Goal: Task Accomplishment & Management: Use online tool/utility

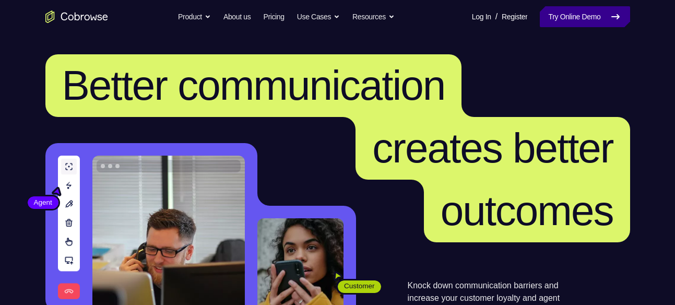
click at [581, 19] on link "Try Online Demo" at bounding box center [585, 16] width 90 height 21
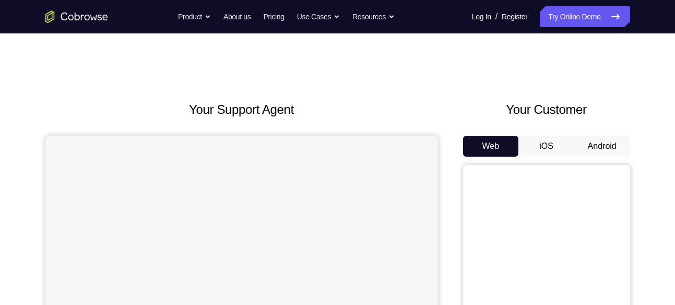
click at [601, 152] on button "Android" at bounding box center [602, 146] width 56 height 21
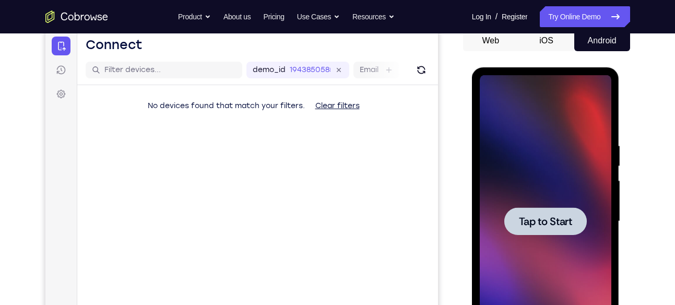
click at [551, 225] on span "Tap to Start" at bounding box center [545, 221] width 53 height 10
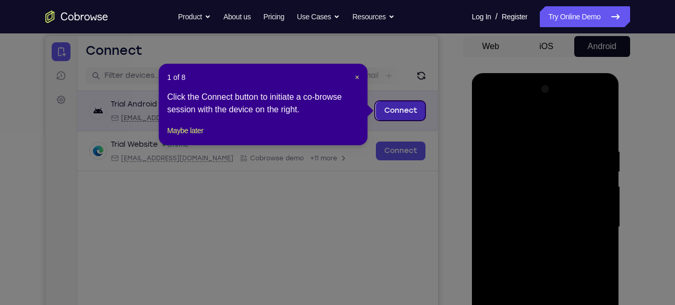
scroll to position [99, 0]
click at [353, 76] on header "1 of 8 ×" at bounding box center [263, 78] width 192 height 10
click at [358, 77] on span "×" at bounding box center [357, 78] width 4 height 8
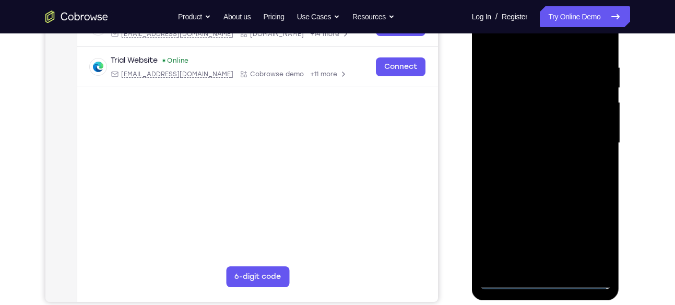
scroll to position [184, 0]
click at [545, 282] on div at bounding box center [546, 142] width 132 height 292
click at [599, 239] on div at bounding box center [546, 142] width 132 height 292
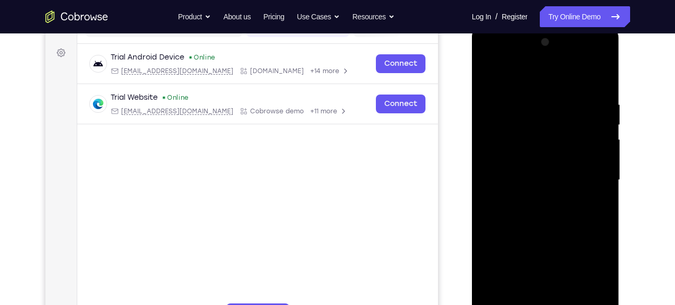
scroll to position [145, 0]
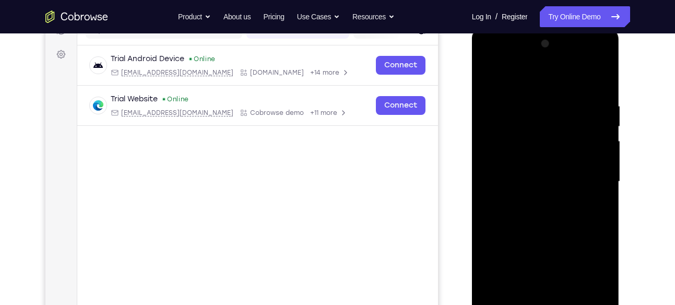
click at [490, 62] on div at bounding box center [546, 181] width 132 height 292
click at [588, 179] on div at bounding box center [546, 181] width 132 height 292
click at [532, 203] on div at bounding box center [546, 181] width 132 height 292
click at [537, 164] on div at bounding box center [546, 181] width 132 height 292
click at [544, 264] on div at bounding box center [546, 181] width 132 height 292
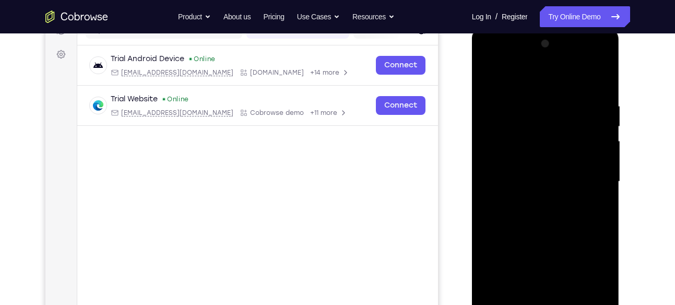
click at [520, 158] on div at bounding box center [546, 181] width 132 height 292
click at [528, 185] on div at bounding box center [546, 181] width 132 height 292
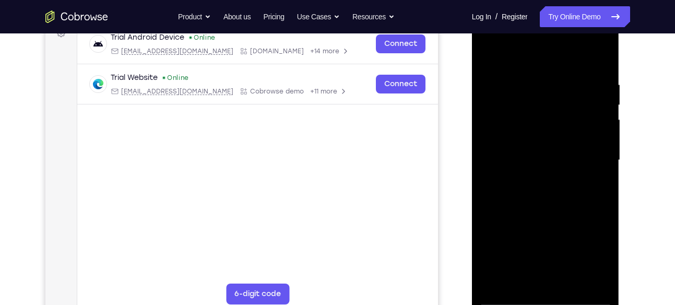
scroll to position [166, 0]
click at [601, 68] on div at bounding box center [546, 161] width 132 height 292
click at [600, 66] on div at bounding box center [546, 161] width 132 height 292
click at [601, 56] on div at bounding box center [546, 161] width 132 height 292
click at [547, 72] on div at bounding box center [546, 161] width 132 height 292
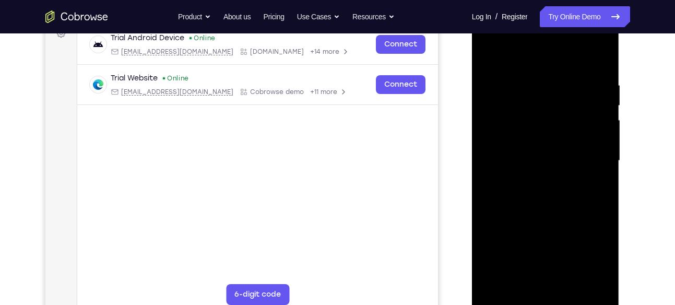
click at [489, 55] on div at bounding box center [546, 161] width 132 height 292
click at [591, 68] on div at bounding box center [546, 161] width 132 height 292
click at [492, 147] on div at bounding box center [546, 161] width 132 height 292
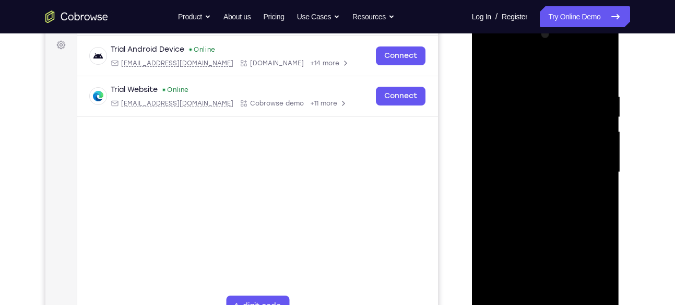
scroll to position [153, 0]
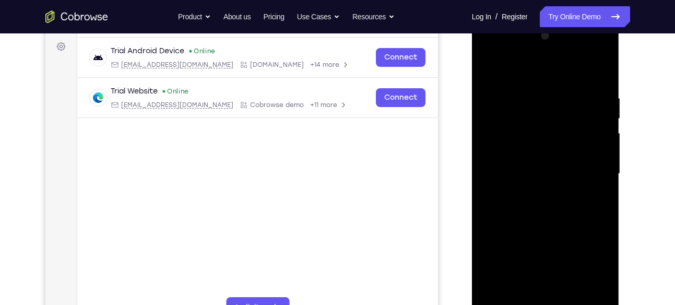
click at [571, 141] on div at bounding box center [546, 174] width 132 height 292
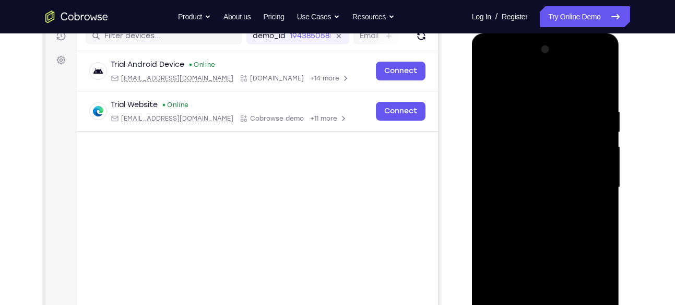
scroll to position [139, 0]
click at [492, 82] on div at bounding box center [546, 188] width 132 height 292
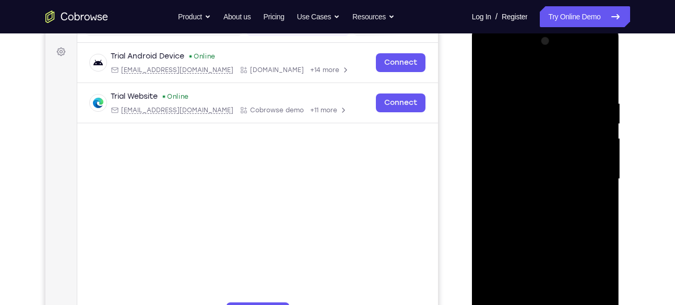
scroll to position [146, 0]
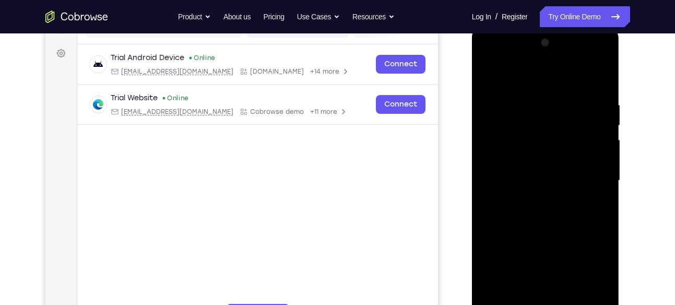
click at [489, 74] on div at bounding box center [546, 180] width 132 height 292
click at [538, 153] on div at bounding box center [546, 180] width 132 height 292
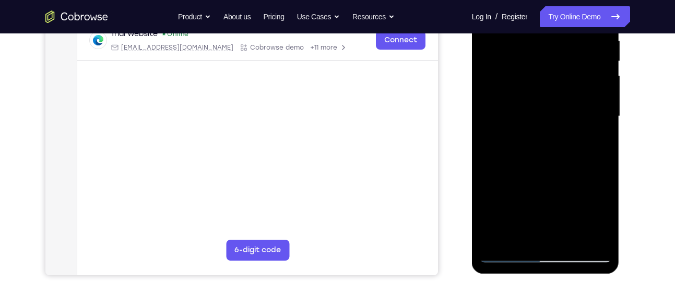
scroll to position [211, 0]
click at [570, 233] on div at bounding box center [546, 115] width 132 height 292
click at [547, 170] on div at bounding box center [546, 115] width 132 height 292
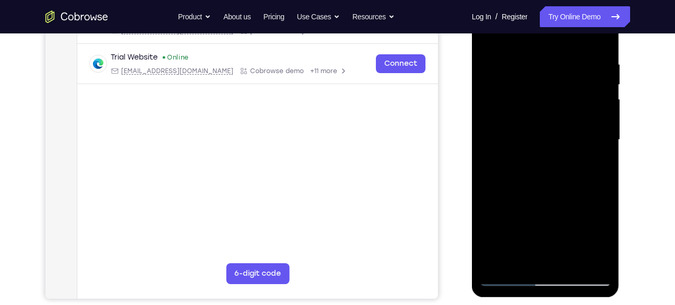
scroll to position [186, 0]
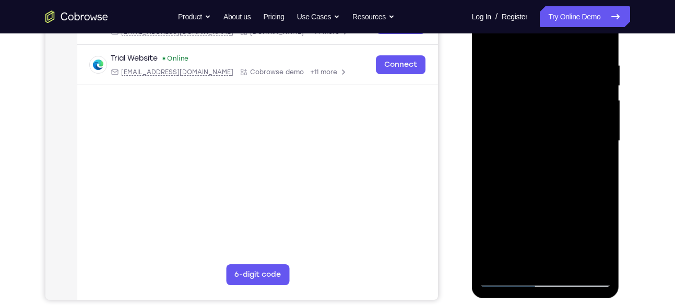
click at [490, 36] on div at bounding box center [546, 141] width 132 height 292
click at [594, 265] on div at bounding box center [546, 141] width 132 height 292
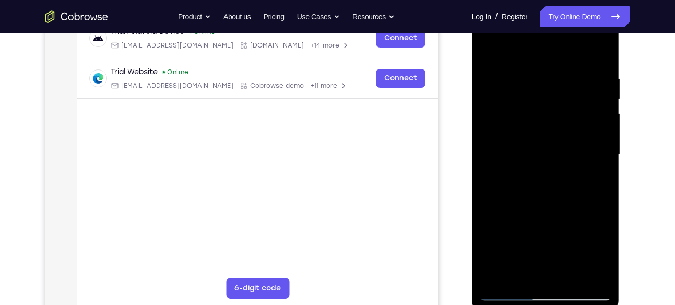
scroll to position [170, 0]
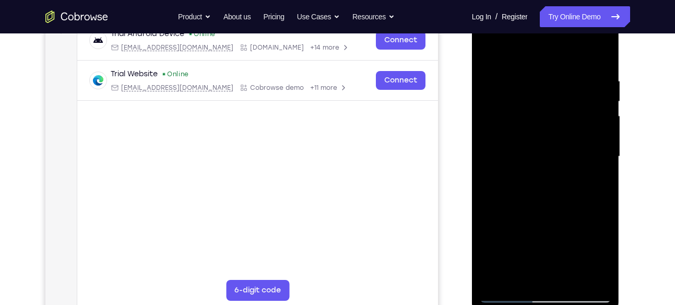
click at [498, 275] on div at bounding box center [546, 156] width 132 height 292
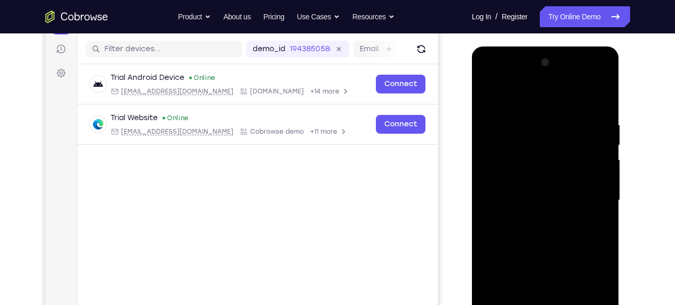
scroll to position [125, 0]
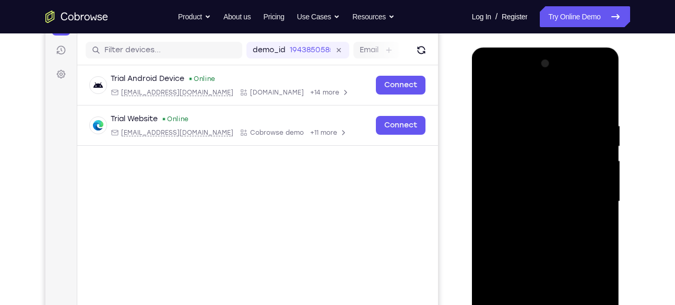
click at [534, 112] on div at bounding box center [546, 201] width 132 height 292
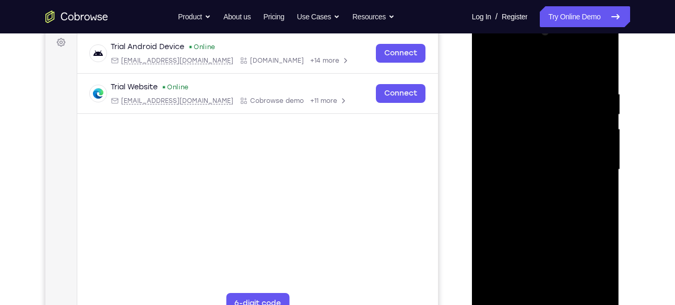
scroll to position [158, 0]
click at [592, 192] on div at bounding box center [546, 169] width 132 height 292
click at [509, 160] on div at bounding box center [546, 169] width 132 height 292
click at [493, 160] on div at bounding box center [546, 169] width 132 height 292
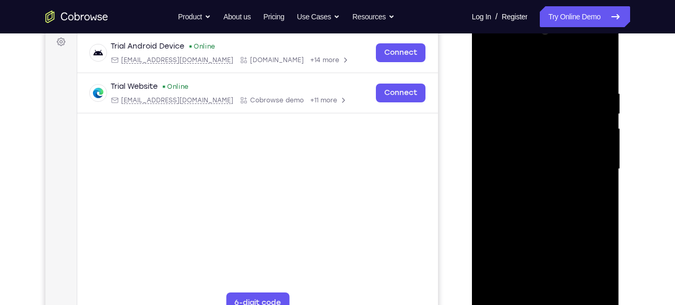
click at [493, 160] on div at bounding box center [546, 169] width 132 height 292
click at [490, 153] on div at bounding box center [546, 169] width 132 height 292
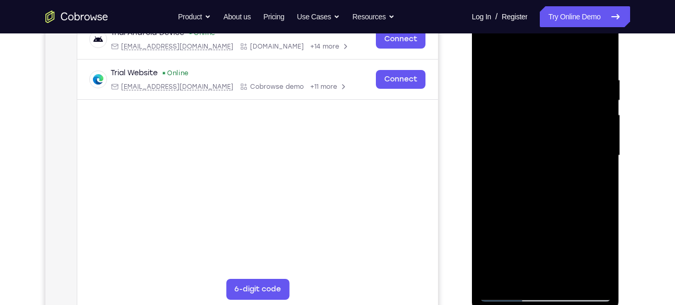
scroll to position [145, 0]
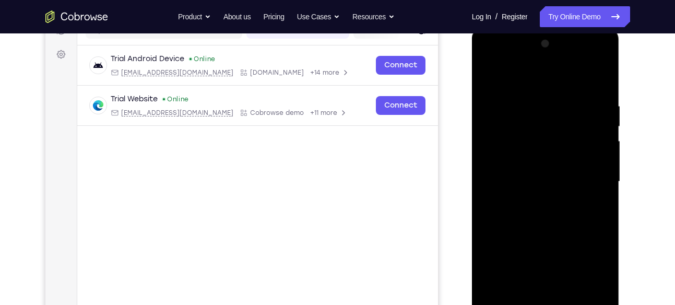
click at [599, 155] on div at bounding box center [546, 181] width 132 height 292
click at [598, 154] on div at bounding box center [546, 181] width 132 height 292
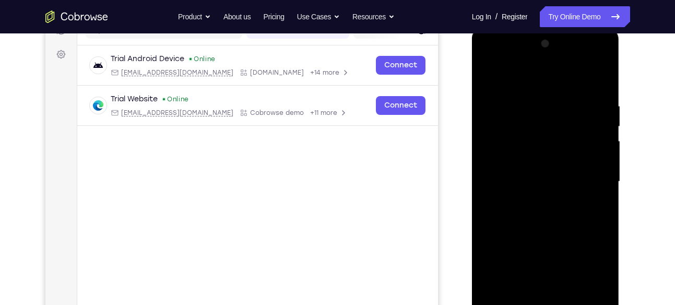
click at [598, 154] on div at bounding box center [546, 181] width 132 height 292
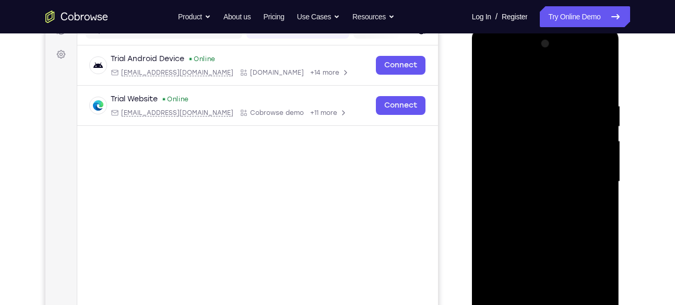
click at [598, 154] on div at bounding box center [546, 181] width 132 height 292
click at [487, 162] on div at bounding box center [546, 181] width 132 height 292
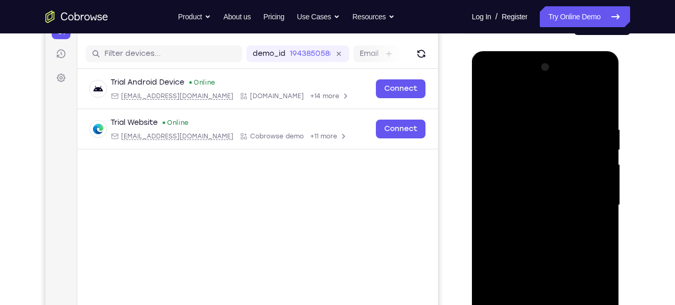
scroll to position [121, 0]
click at [592, 130] on div at bounding box center [546, 206] width 132 height 292
click at [505, 148] on div at bounding box center [546, 206] width 132 height 292
click at [590, 133] on div at bounding box center [546, 206] width 132 height 292
click at [490, 153] on div at bounding box center [546, 206] width 132 height 292
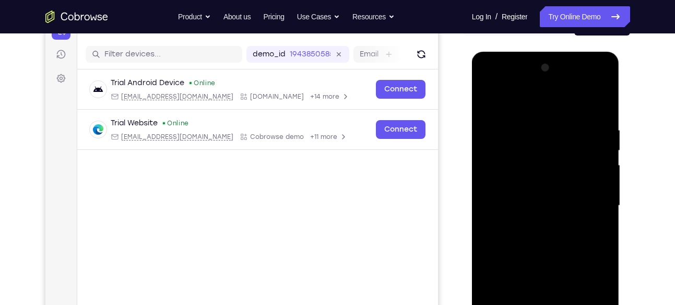
click at [594, 132] on div at bounding box center [546, 206] width 132 height 292
click at [504, 152] on div at bounding box center [546, 206] width 132 height 292
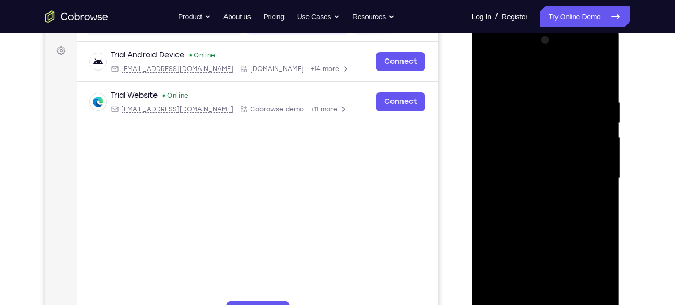
scroll to position [140, 0]
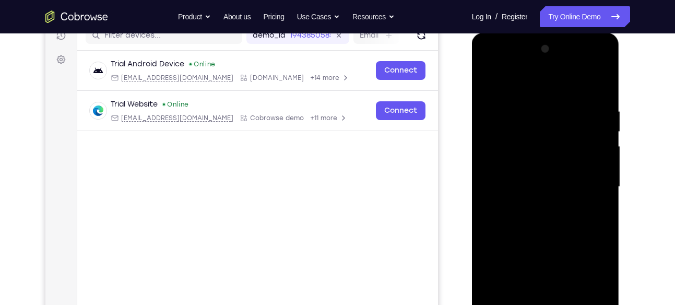
click at [525, 90] on div at bounding box center [546, 187] width 132 height 292
click at [580, 148] on div at bounding box center [546, 187] width 132 height 292
click at [489, 78] on div at bounding box center [546, 187] width 132 height 292
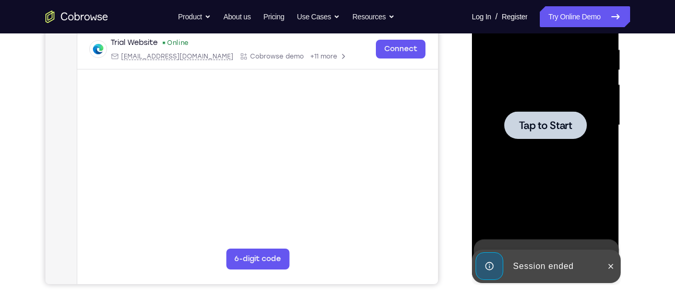
scroll to position [201, 0]
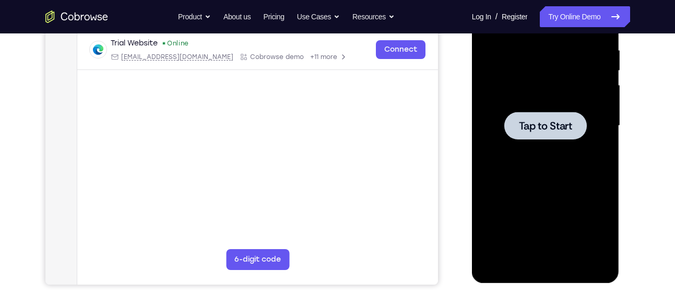
click at [528, 130] on span "Tap to Start" at bounding box center [545, 126] width 53 height 10
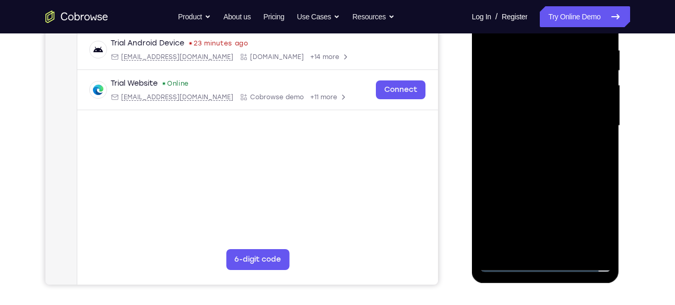
click at [553, 259] on div at bounding box center [546, 126] width 132 height 292
click at [547, 264] on div at bounding box center [546, 126] width 132 height 292
click at [594, 227] on div at bounding box center [546, 126] width 132 height 292
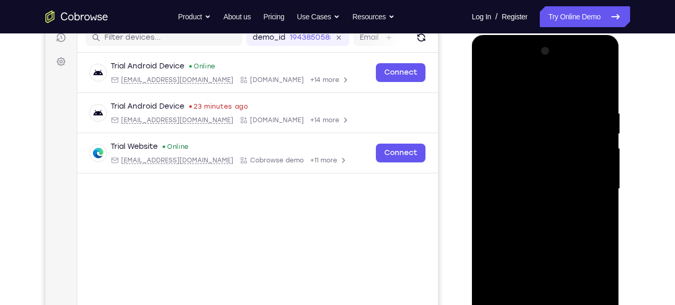
scroll to position [137, 0]
click at [489, 67] on div at bounding box center [546, 189] width 132 height 292
click at [500, 159] on div at bounding box center [546, 189] width 132 height 292
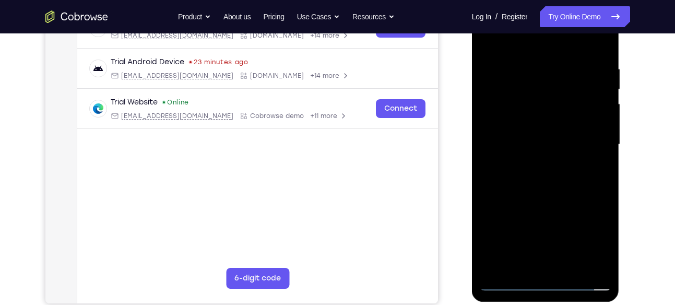
scroll to position [185, 0]
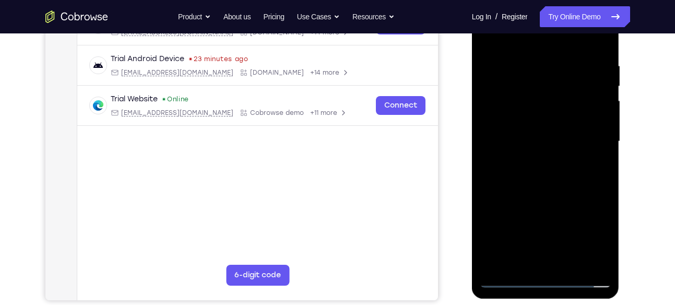
click at [521, 149] on div at bounding box center [546, 141] width 132 height 292
click at [540, 228] on div at bounding box center [546, 141] width 132 height 292
click at [597, 239] on div at bounding box center [546, 141] width 132 height 292
click at [547, 221] on div at bounding box center [546, 141] width 132 height 292
click at [533, 134] on div at bounding box center [546, 141] width 132 height 292
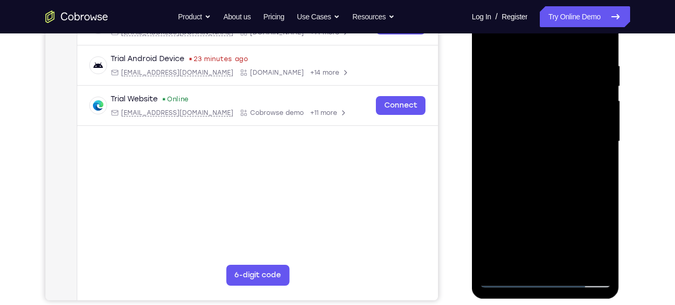
click at [546, 228] on div at bounding box center [546, 141] width 132 height 292
click at [536, 147] on div at bounding box center [546, 141] width 132 height 292
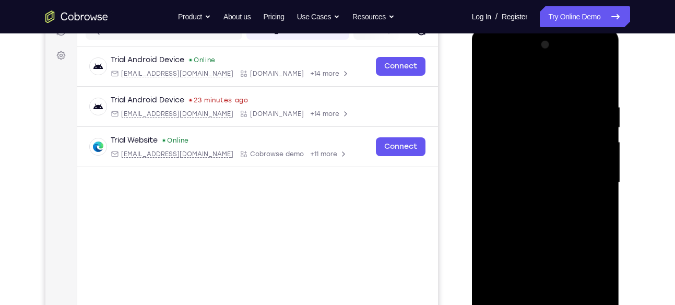
scroll to position [144, 0]
click at [555, 196] on div at bounding box center [546, 183] width 132 height 292
click at [596, 80] on div at bounding box center [546, 183] width 132 height 292
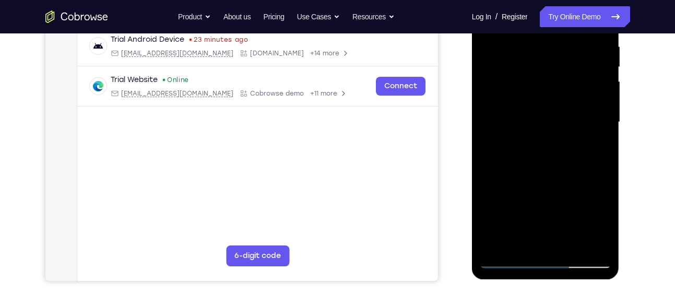
scroll to position [219, 0]
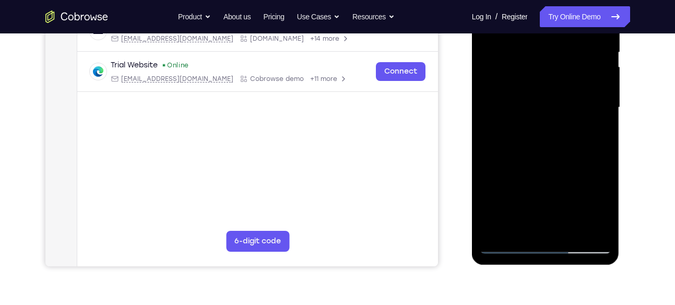
click at [555, 227] on div at bounding box center [546, 107] width 132 height 292
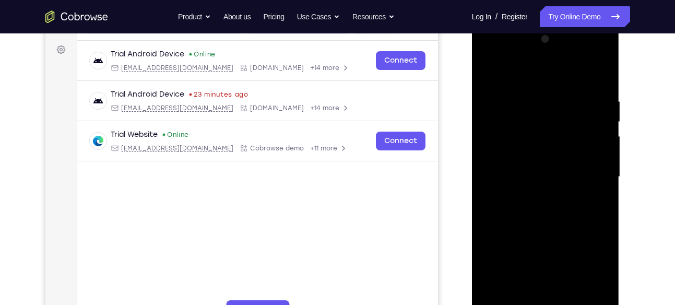
scroll to position [179, 0]
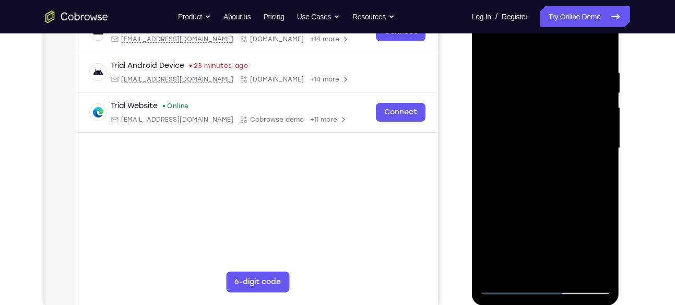
drag, startPoint x: 566, startPoint y: 207, endPoint x: 566, endPoint y: 142, distance: 65.2
click at [566, 142] on div at bounding box center [546, 148] width 132 height 292
drag, startPoint x: 567, startPoint y: 188, endPoint x: 552, endPoint y: 115, distance: 74.5
drag, startPoint x: 80, startPoint y: 121, endPoint x: 628, endPoint y: 164, distance: 549.8
click at [628, 164] on div at bounding box center [546, 146] width 167 height 321
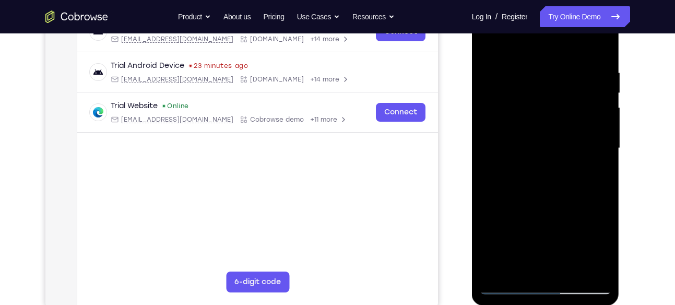
scroll to position [165, 0]
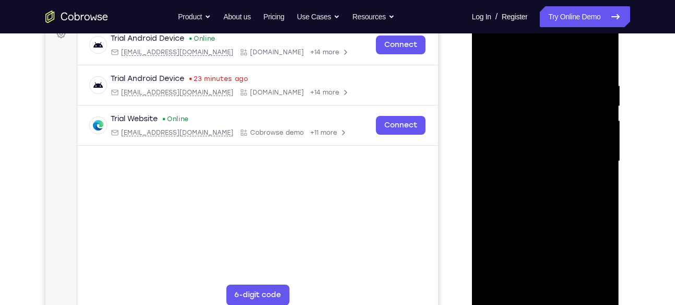
click at [597, 103] on div at bounding box center [546, 161] width 132 height 292
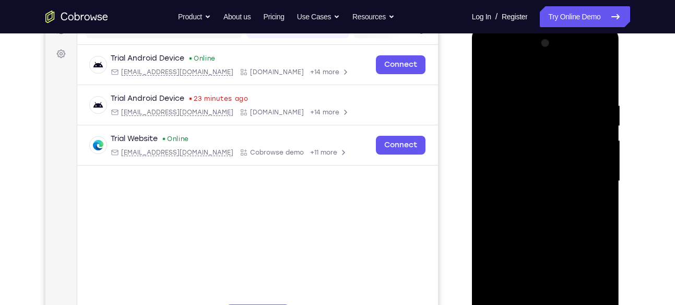
scroll to position [146, 0]
drag, startPoint x: 586, startPoint y: 137, endPoint x: 581, endPoint y: 181, distance: 44.1
click at [581, 181] on div at bounding box center [546, 180] width 132 height 292
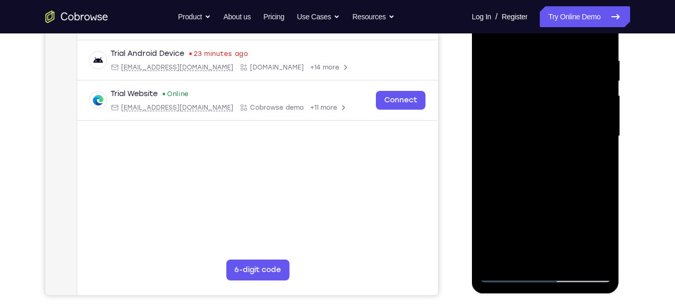
scroll to position [191, 0]
drag, startPoint x: 543, startPoint y: 182, endPoint x: 539, endPoint y: 148, distance: 33.7
click at [539, 148] on div at bounding box center [546, 136] width 132 height 292
drag, startPoint x: 568, startPoint y: 188, endPoint x: 568, endPoint y: 139, distance: 49.6
drag, startPoint x: 96, startPoint y: 157, endPoint x: 628, endPoint y: 119, distance: 533.3
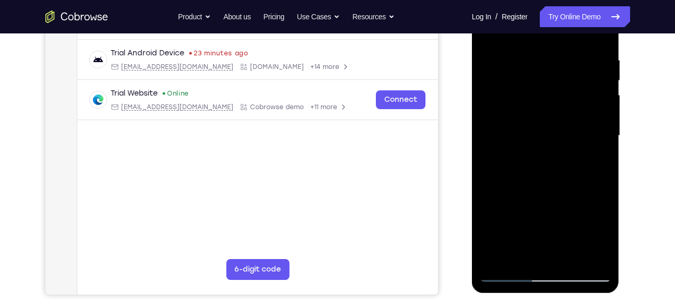
click at [628, 119] on div at bounding box center [546, 134] width 167 height 321
drag, startPoint x: 545, startPoint y: 149, endPoint x: 545, endPoint y: 105, distance: 43.8
click at [545, 105] on div at bounding box center [546, 136] width 132 height 292
drag, startPoint x: 571, startPoint y: 178, endPoint x: 575, endPoint y: 129, distance: 49.2
drag, startPoint x: 103, startPoint y: 147, endPoint x: 639, endPoint y: 114, distance: 537.1
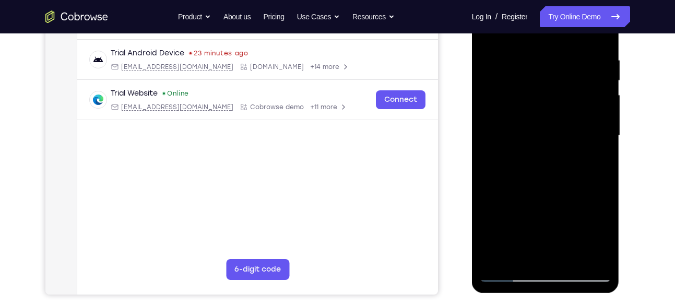
click at [639, 114] on div "Your Support Agent Your Customer Web iOS Android Next Steps We’d be happy to gi…" at bounding box center [338, 186] width 668 height 688
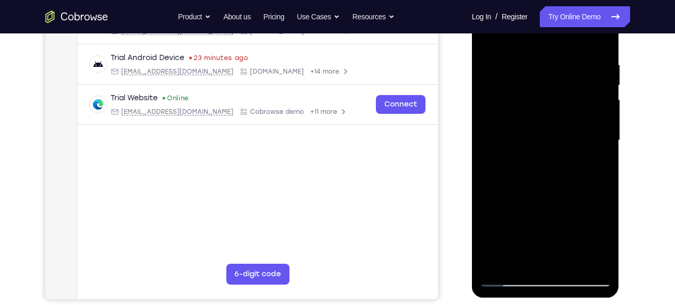
scroll to position [185, 0]
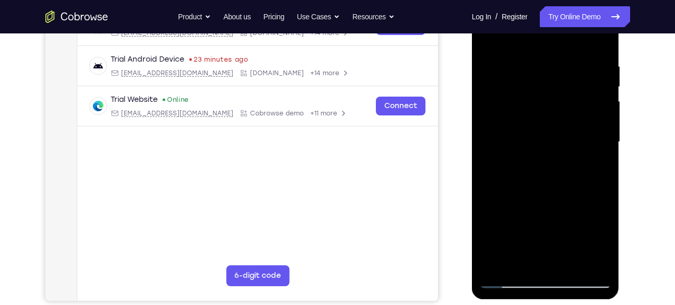
drag, startPoint x: 585, startPoint y: 144, endPoint x: 589, endPoint y: 68, distance: 75.8
drag, startPoint x: 117, startPoint y: 80, endPoint x: 638, endPoint y: 40, distance: 523.0
click at [638, 40] on div "Your Support Agent Your Customer Web iOS Android Next Steps We’d be happy to gi…" at bounding box center [338, 193] width 668 height 688
click at [495, 217] on div at bounding box center [546, 142] width 132 height 292
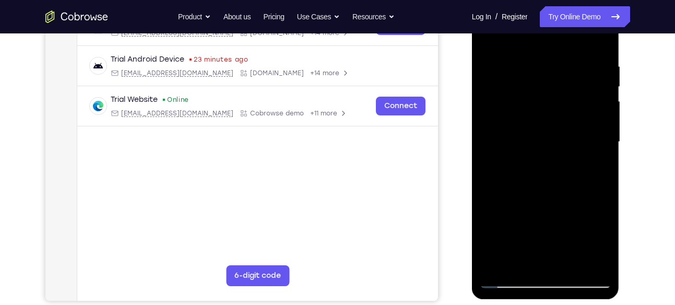
drag, startPoint x: 495, startPoint y: 217, endPoint x: 490, endPoint y: 222, distance: 7.0
click at [490, 222] on div at bounding box center [546, 142] width 132 height 292
drag, startPoint x: 546, startPoint y: 211, endPoint x: 549, endPoint y: 132, distance: 78.9
drag, startPoint x: 549, startPoint y: 132, endPoint x: 620, endPoint y: 165, distance: 78.7
click at [620, 165] on div at bounding box center [546, 144] width 149 height 313
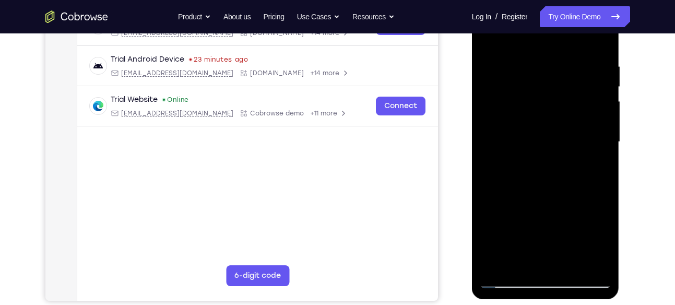
drag, startPoint x: 565, startPoint y: 194, endPoint x: 562, endPoint y: 133, distance: 61.6
click at [562, 133] on div at bounding box center [546, 142] width 132 height 292
drag, startPoint x: 576, startPoint y: 153, endPoint x: 508, endPoint y: 160, distance: 68.1
click at [508, 160] on div at bounding box center [546, 142] width 132 height 292
drag, startPoint x: 577, startPoint y: 157, endPoint x: 483, endPoint y: 163, distance: 94.2
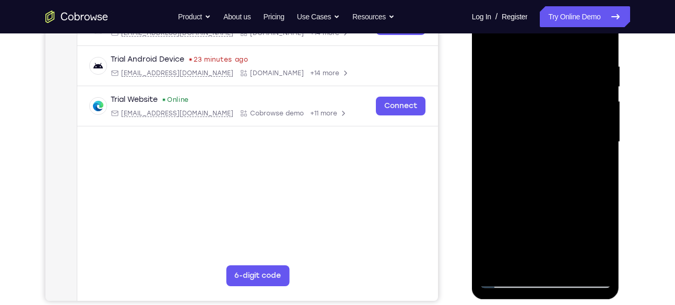
click at [483, 163] on div at bounding box center [546, 142] width 132 height 292
drag, startPoint x: 547, startPoint y: 163, endPoint x: 466, endPoint y: 168, distance: 81.0
click at [472, 168] on html "Online web based iOS Simulators and Android Emulators. Run iPhone, iPad, Mobile…" at bounding box center [546, 144] width 149 height 313
drag, startPoint x: 543, startPoint y: 162, endPoint x: 459, endPoint y: 174, distance: 84.9
click at [472, 174] on html "Online web based iOS Simulators and Android Emulators. Run iPhone, iPad, Mobile…" at bounding box center [546, 144] width 149 height 313
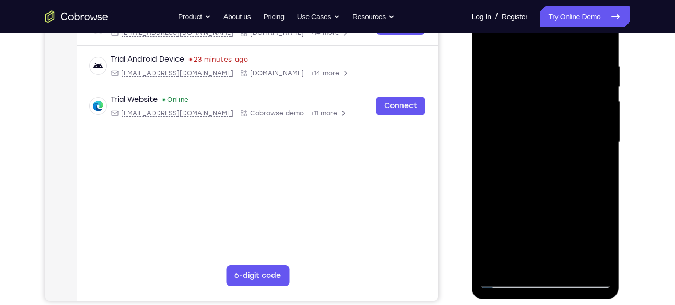
drag, startPoint x: 562, startPoint y: 167, endPoint x: 462, endPoint y: 180, distance: 100.0
click at [472, 180] on html "Online web based iOS Simulators and Android Emulators. Run iPhone, iPad, Mobile…" at bounding box center [546, 144] width 149 height 313
drag, startPoint x: 543, startPoint y: 165, endPoint x: 459, endPoint y: 180, distance: 85.3
click at [472, 180] on html "Online web based iOS Simulators and Android Emulators. Run iPhone, iPad, Mobile…" at bounding box center [546, 144] width 149 height 313
drag, startPoint x: 561, startPoint y: 164, endPoint x: 491, endPoint y: 170, distance: 69.7
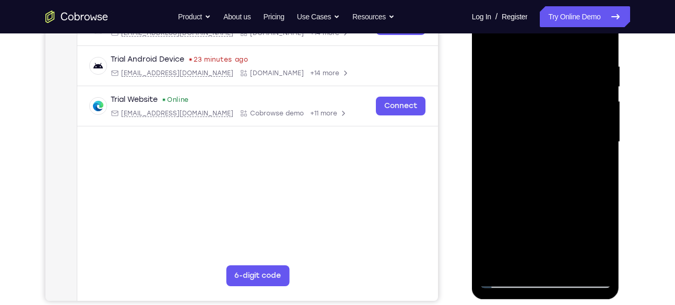
click at [491, 170] on div at bounding box center [546, 142] width 132 height 292
drag, startPoint x: 550, startPoint y: 163, endPoint x: 472, endPoint y: 170, distance: 78.1
click at [472, 170] on div at bounding box center [546, 143] width 148 height 311
drag, startPoint x: 528, startPoint y: 162, endPoint x: 588, endPoint y: 163, distance: 60.0
click at [588, 163] on div at bounding box center [546, 142] width 132 height 292
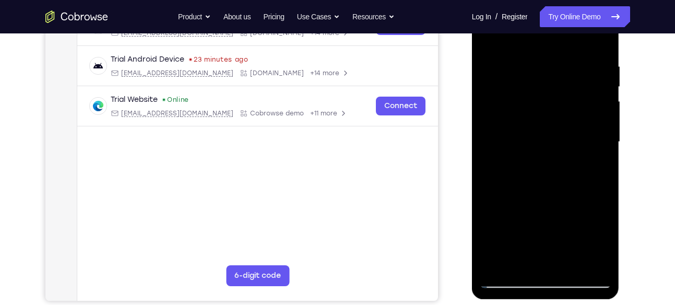
drag, startPoint x: 580, startPoint y: 162, endPoint x: 507, endPoint y: 165, distance: 72.6
click at [507, 165] on div at bounding box center [546, 142] width 132 height 292
drag, startPoint x: 563, startPoint y: 162, endPoint x: 480, endPoint y: 174, distance: 83.9
click at [480, 174] on div at bounding box center [546, 142] width 132 height 292
drag, startPoint x: 550, startPoint y: 163, endPoint x: 478, endPoint y: 174, distance: 72.9
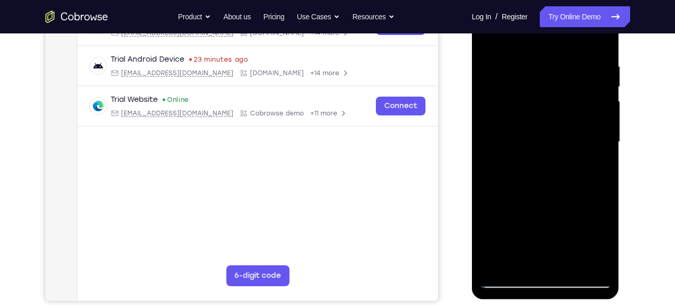
click at [478, 174] on div at bounding box center [546, 143] width 148 height 311
drag, startPoint x: 591, startPoint y: 156, endPoint x: 495, endPoint y: 159, distance: 96.6
click at [495, 159] on div at bounding box center [546, 142] width 132 height 292
drag, startPoint x: 581, startPoint y: 162, endPoint x: 493, endPoint y: 164, distance: 88.3
click at [493, 164] on div at bounding box center [546, 142] width 132 height 292
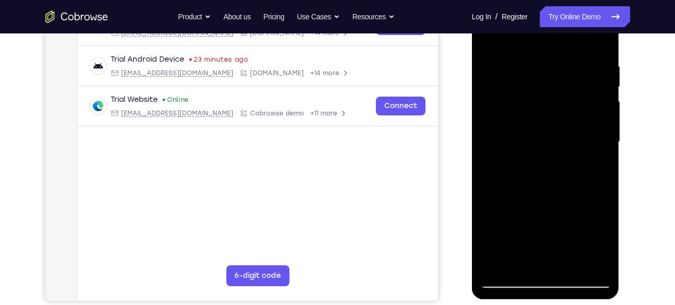
drag, startPoint x: 586, startPoint y: 162, endPoint x: 495, endPoint y: 170, distance: 90.7
click at [495, 170] on div at bounding box center [546, 142] width 132 height 292
drag, startPoint x: 568, startPoint y: 166, endPoint x: 481, endPoint y: 169, distance: 87.2
click at [481, 169] on div at bounding box center [546, 142] width 132 height 292
drag, startPoint x: 559, startPoint y: 166, endPoint x: 472, endPoint y: 162, distance: 86.7
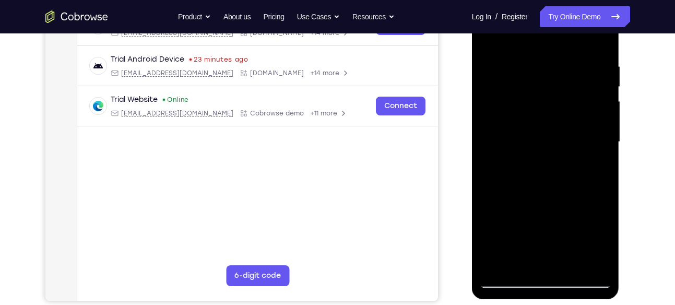
drag, startPoint x: 1, startPoint y: 174, endPoint x: 114, endPoint y: 158, distance: 114.9
click at [649, 130] on div "Your Support Agent Your Customer Web iOS Android Next Steps We’d be happy to gi…" at bounding box center [338, 193] width 668 height 688
drag, startPoint x: 572, startPoint y: 148, endPoint x: 512, endPoint y: 149, distance: 60.0
click at [512, 149] on div at bounding box center [546, 142] width 132 height 292
drag, startPoint x: 588, startPoint y: 163, endPoint x: 489, endPoint y: 162, distance: 99.2
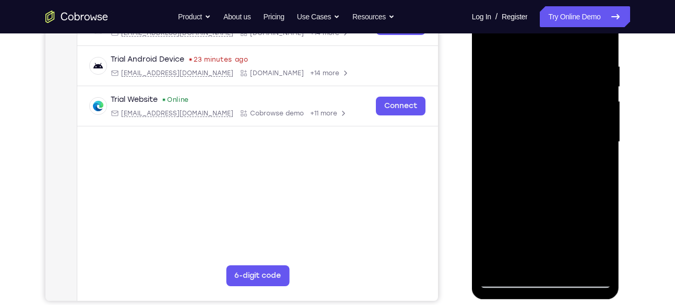
click at [489, 162] on div at bounding box center [546, 142] width 132 height 292
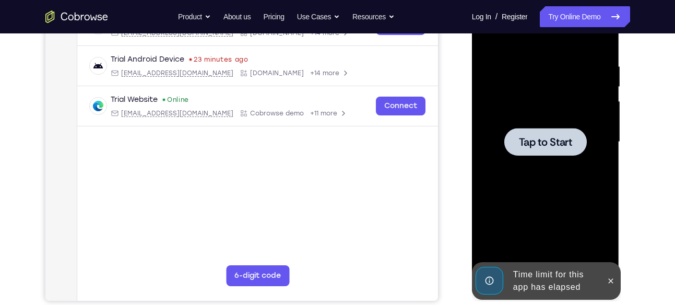
click at [506, 172] on div at bounding box center [546, 142] width 132 height 292
